Goal: Information Seeking & Learning: Learn about a topic

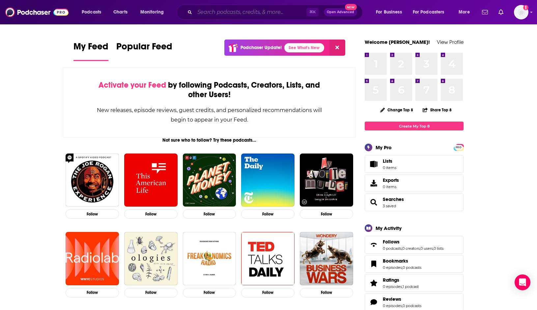
click at [275, 12] on input "Search podcasts, credits, & more..." at bounding box center [251, 12] width 112 height 11
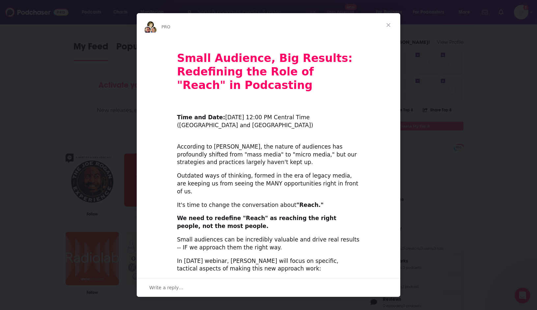
click at [389, 26] on span "Close" at bounding box center [389, 25] width 24 height 24
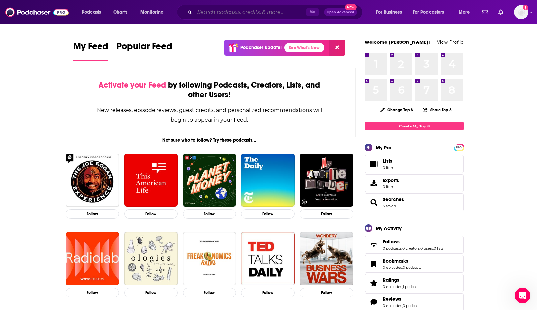
click at [254, 9] on input "Search podcasts, credits, & more..." at bounding box center [251, 12] width 112 height 11
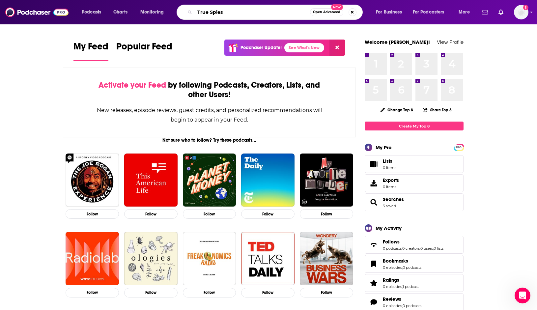
type input "True Spies"
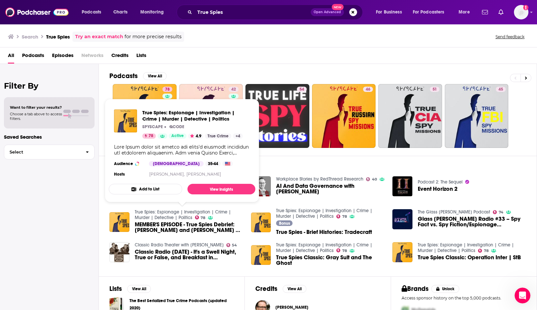
click at [152, 214] on link "True Spies: Espionage | Investigation | Crime | Murder | Detective | Politics" at bounding box center [183, 214] width 96 height 11
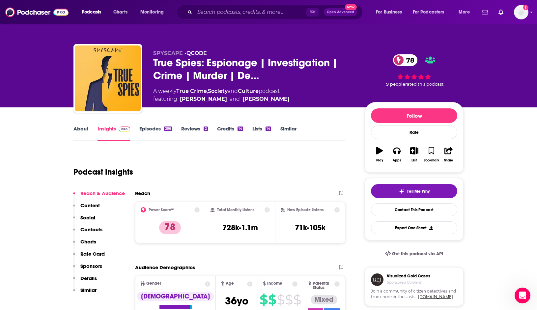
click at [153, 128] on link "Episodes 296" at bounding box center [155, 133] width 33 height 15
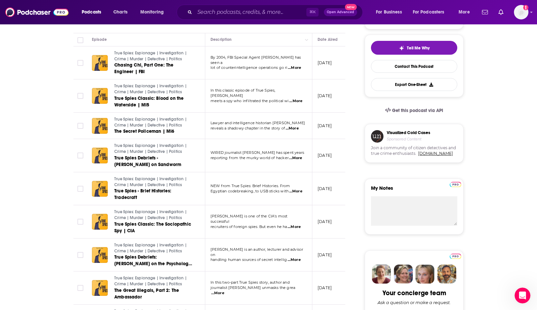
scroll to position [148, 0]
